Goal: Task Accomplishment & Management: Manage account settings

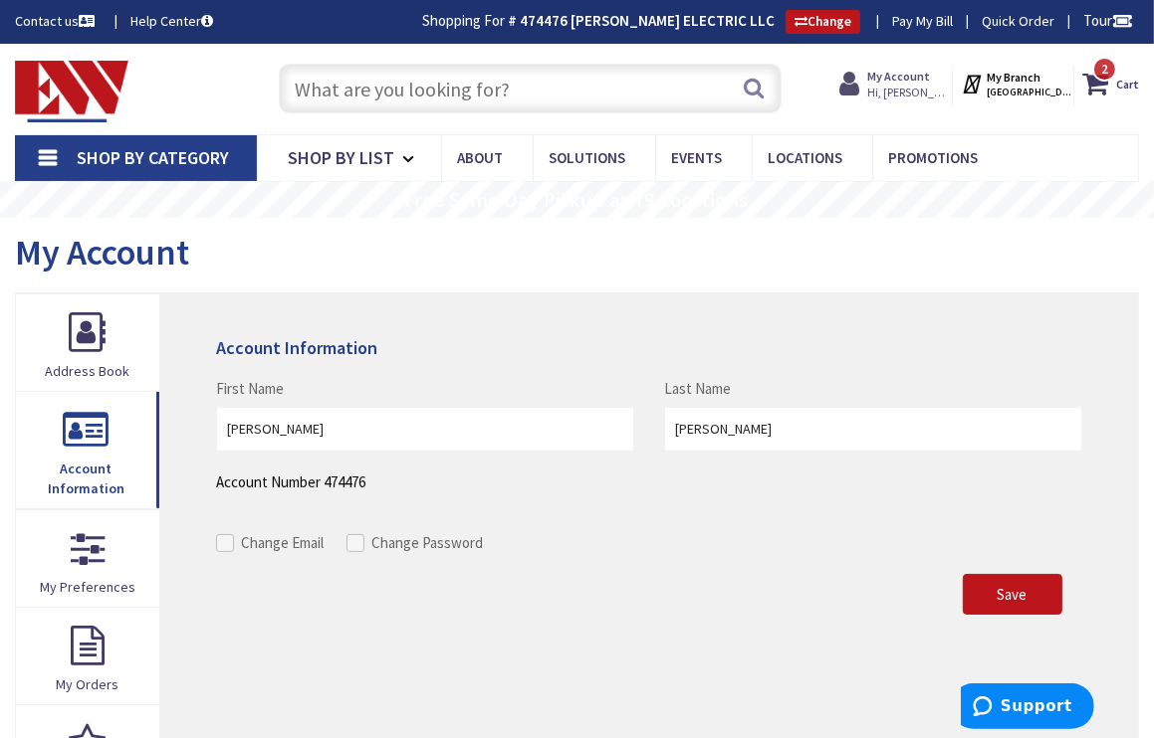
click at [914, 90] on span "Hi, [PERSON_NAME]" at bounding box center [909, 93] width 85 height 16
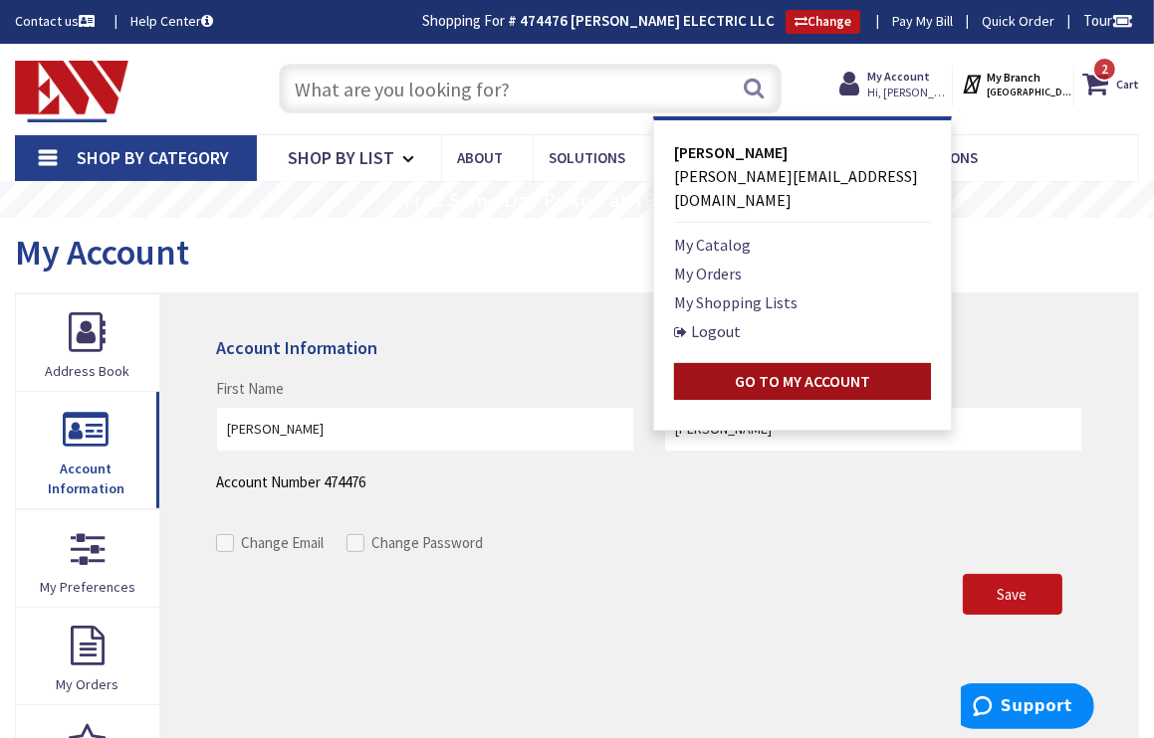
click at [798, 371] on strong "Go to My Account" at bounding box center [802, 381] width 135 height 20
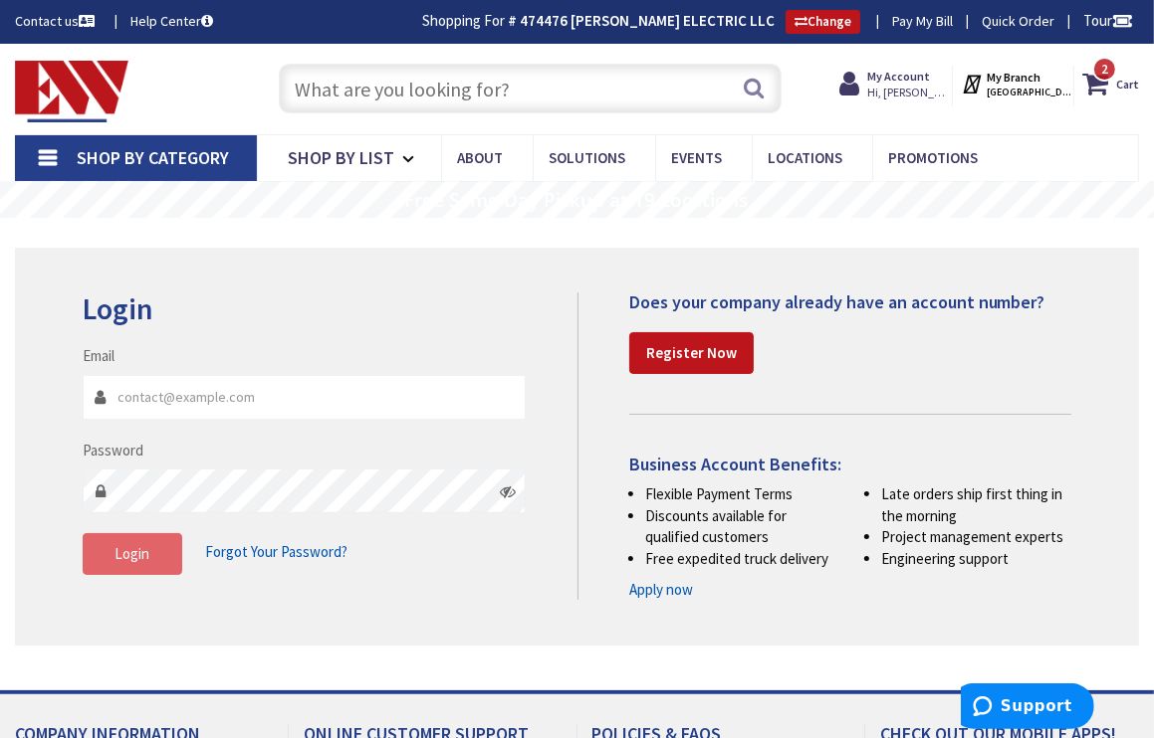
type input "[PERSON_NAME][EMAIL_ADDRESS][DOMAIN_NAME]"
click at [139, 558] on span "Login" at bounding box center [131, 553] width 35 height 19
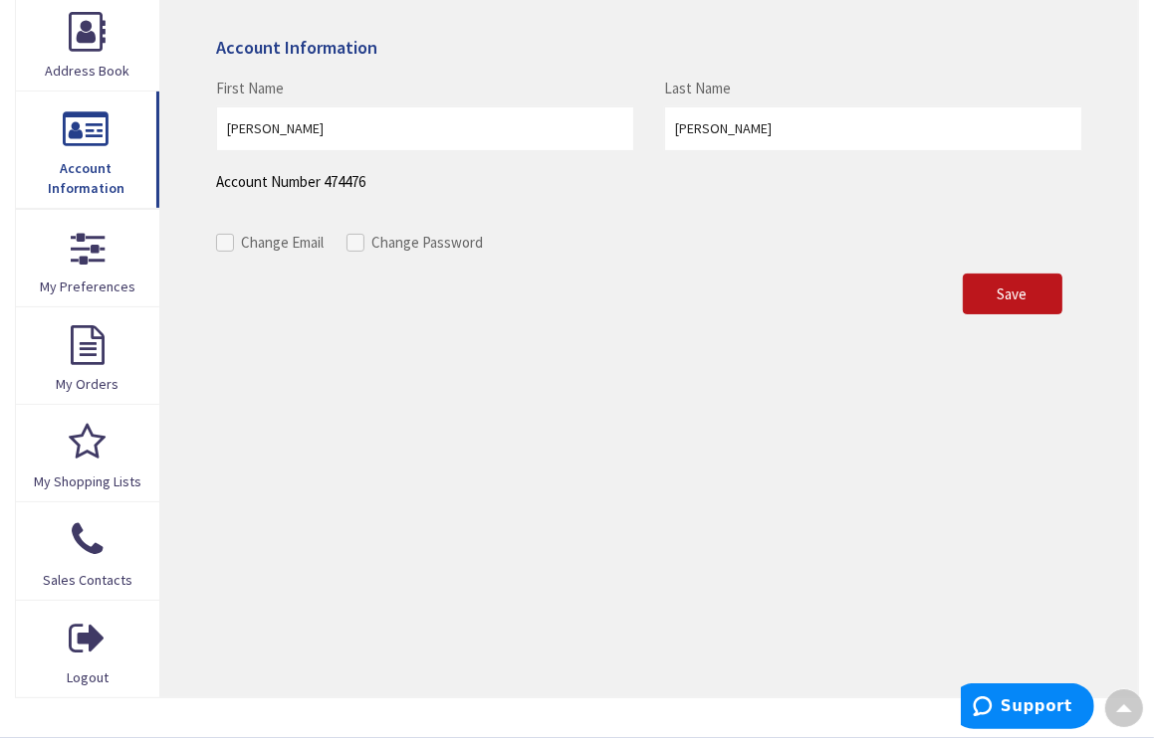
scroll to position [299, 0]
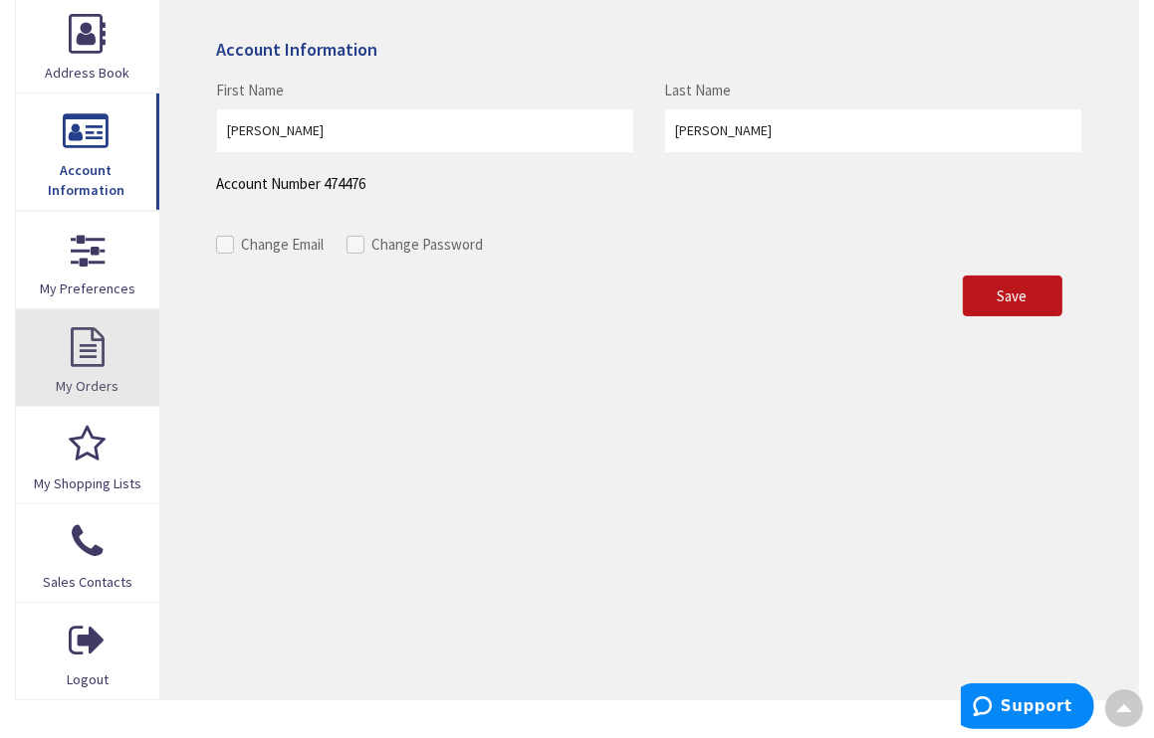
click at [82, 343] on link "My Orders" at bounding box center [87, 358] width 143 height 97
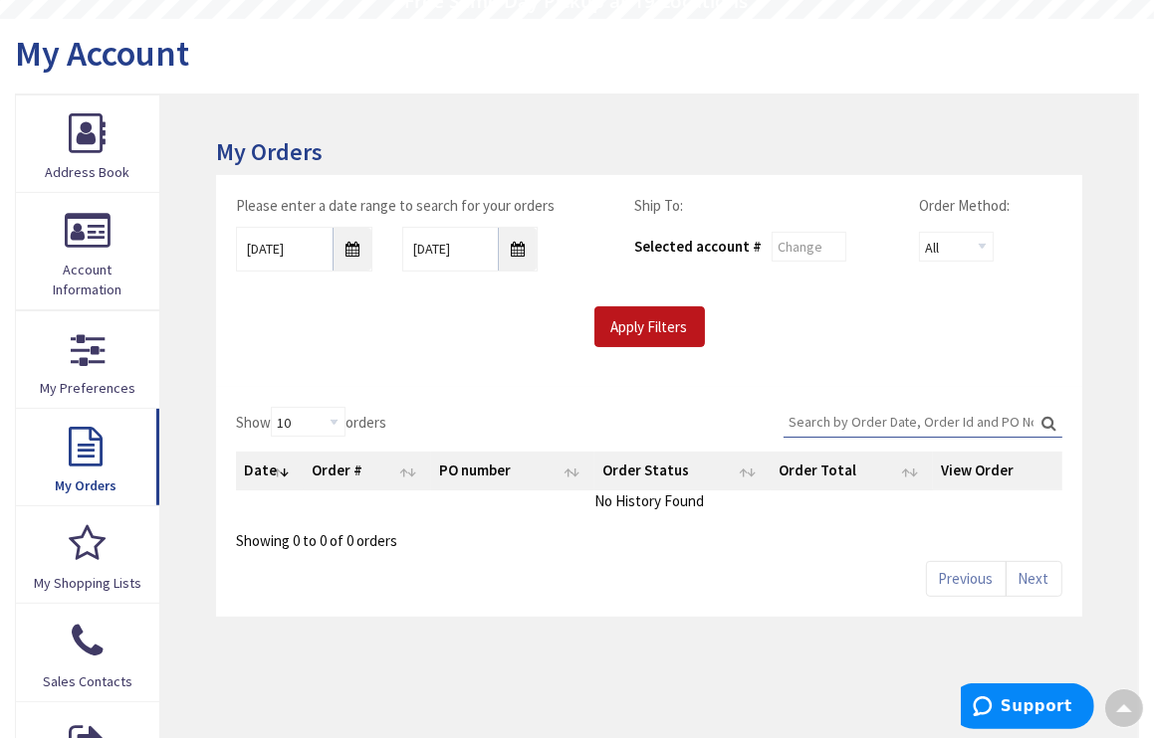
scroll to position [201, 0]
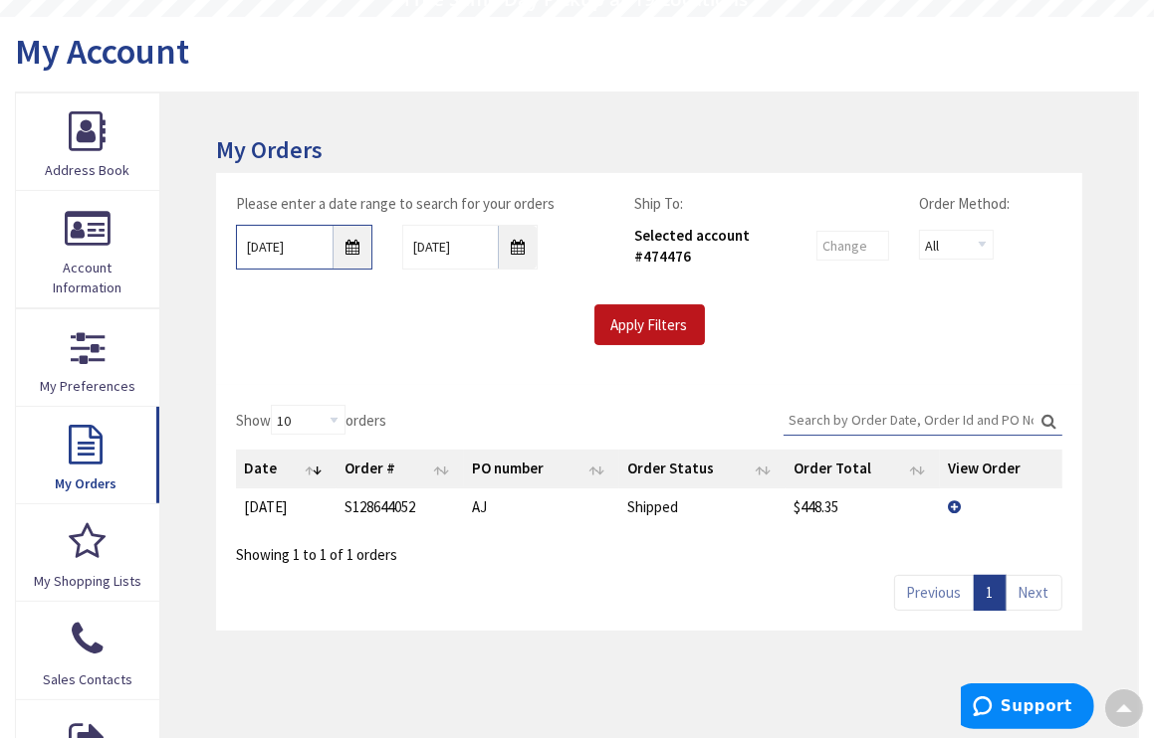
click at [347, 244] on input "8/26/2025" at bounding box center [304, 247] width 136 height 45
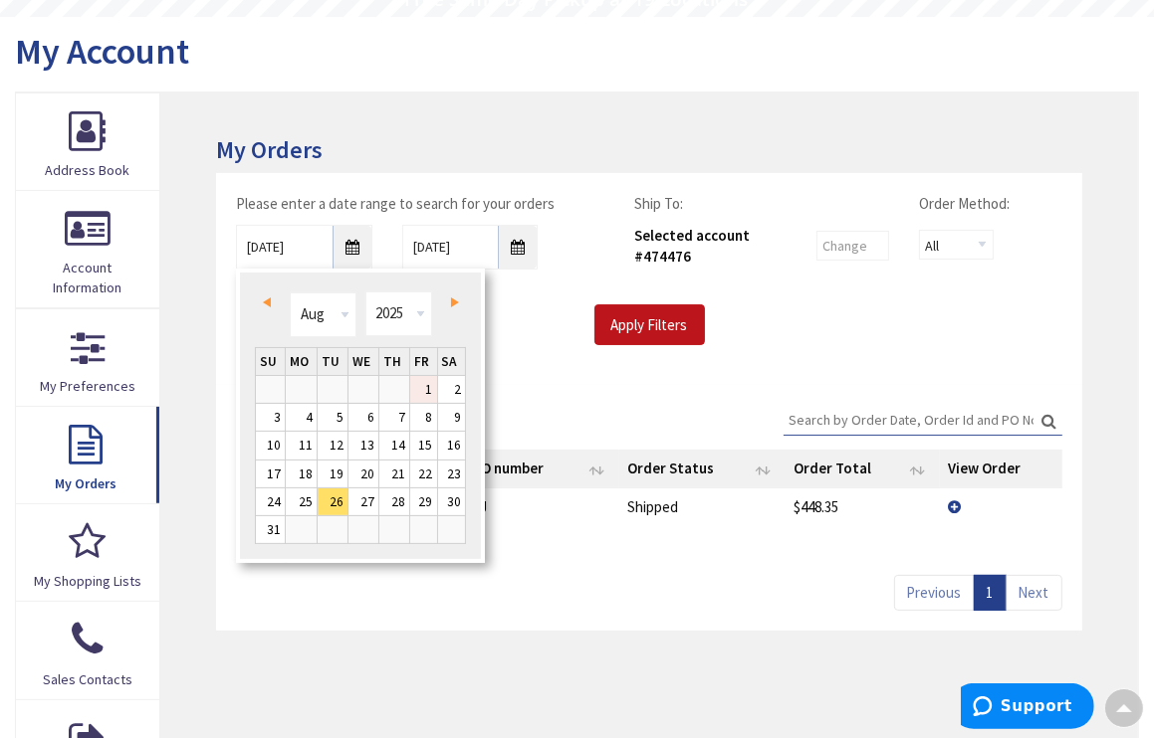
click at [425, 387] on link "1" at bounding box center [423, 389] width 27 height 27
type input "08/01/2025"
